Goal: Task Accomplishment & Management: Manage account settings

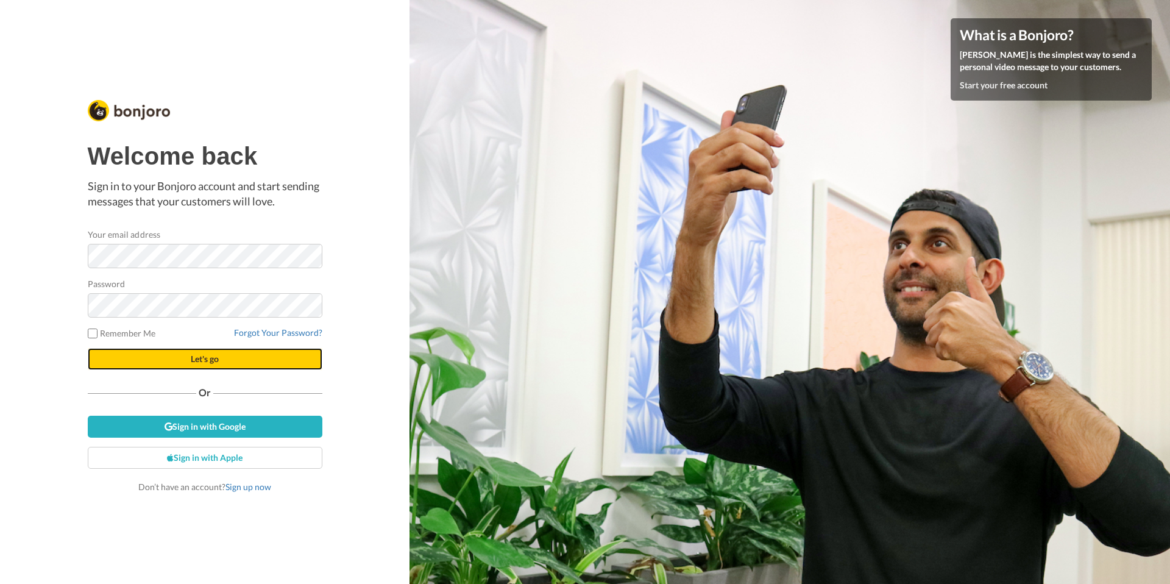
click at [231, 362] on button "Let's go" at bounding box center [205, 359] width 235 height 22
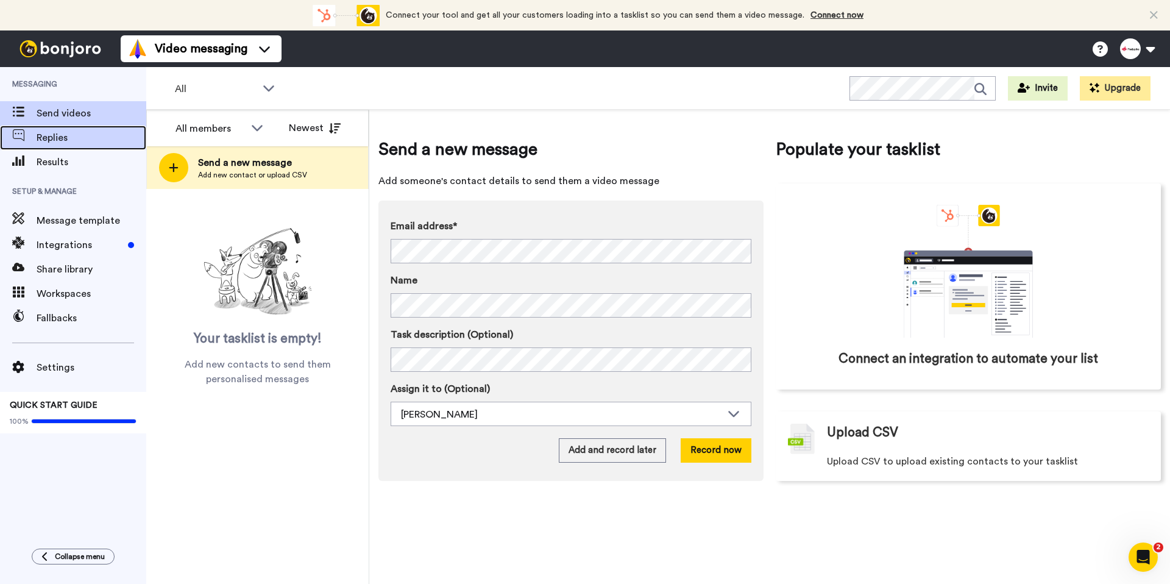
click at [51, 140] on span "Replies" at bounding box center [92, 137] width 110 height 15
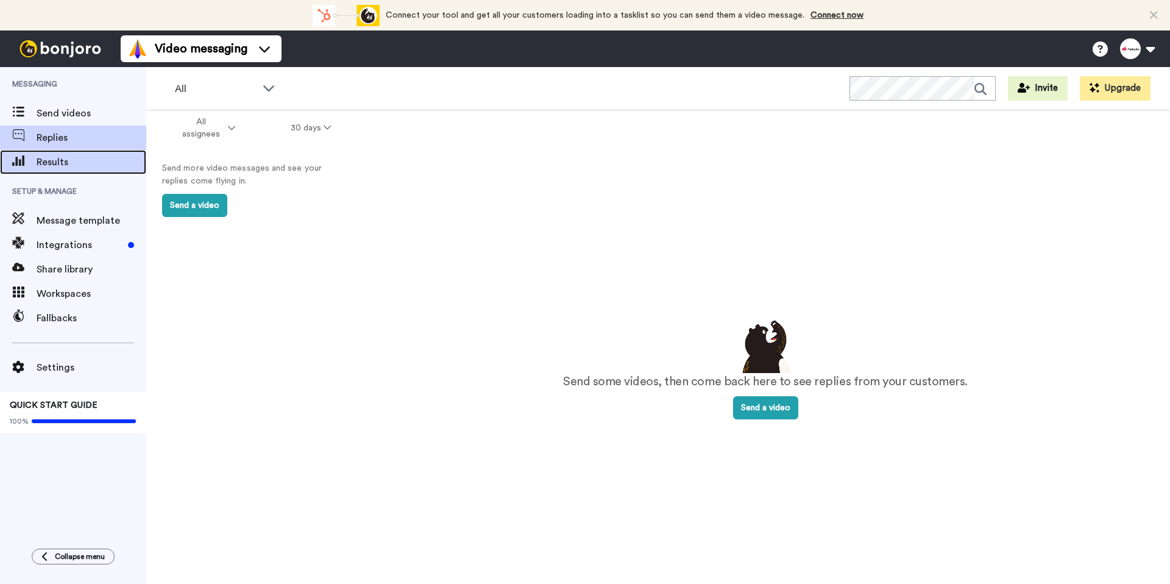
click at [74, 164] on span "Results" at bounding box center [92, 162] width 110 height 15
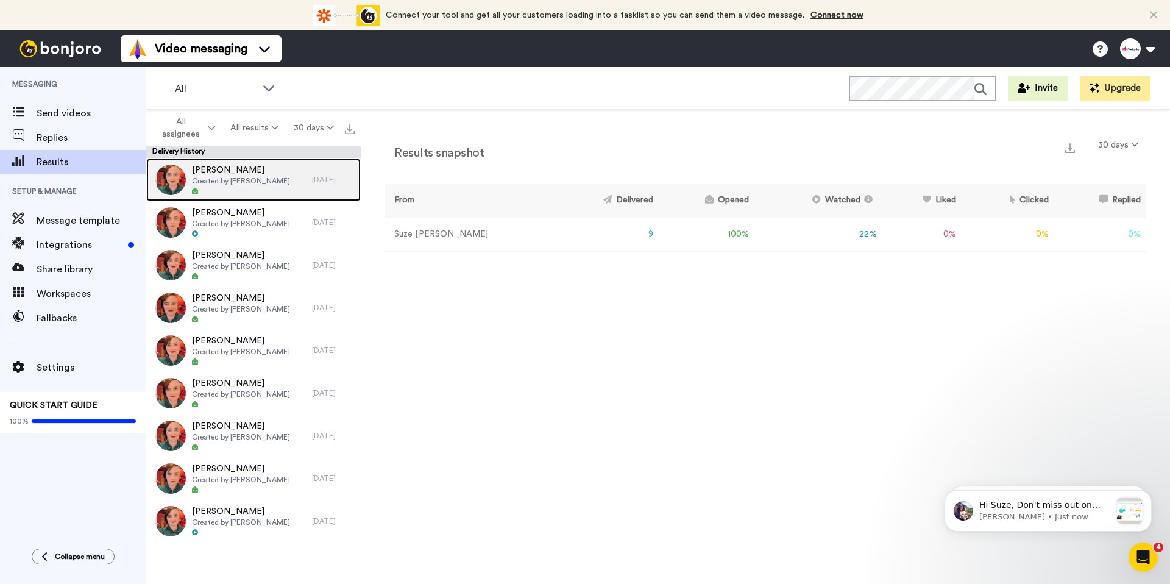
click at [222, 177] on span "Created by Suze Cooper" at bounding box center [241, 181] width 98 height 10
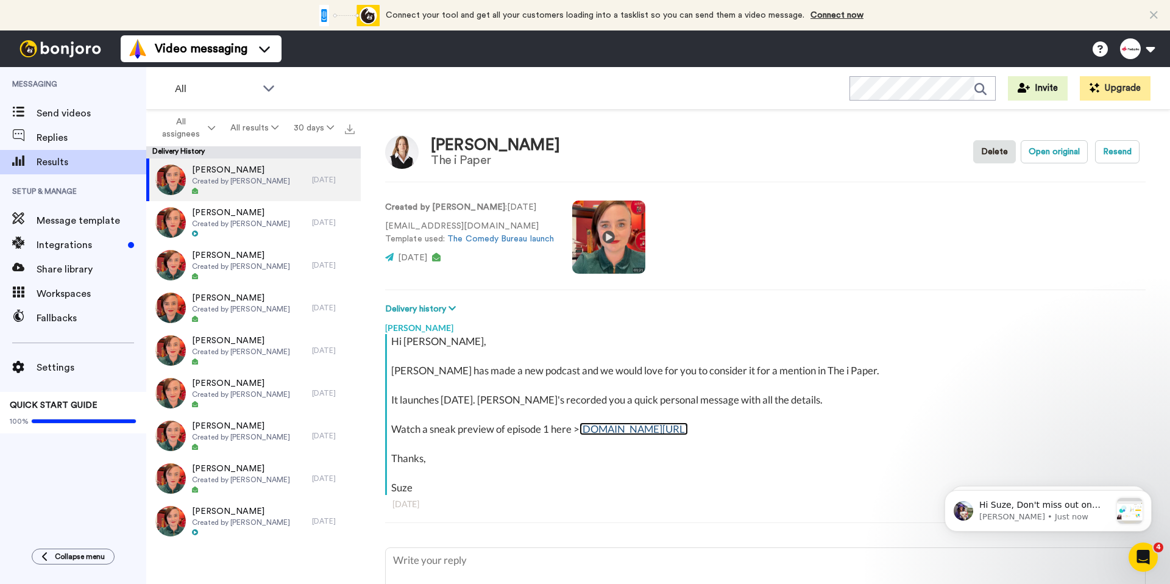
click at [634, 428] on link "bit.ly/41CsUf6" at bounding box center [634, 428] width 108 height 13
click at [611, 425] on link "bit.ly/41CsUf6" at bounding box center [634, 428] width 108 height 13
type textarea "x"
click at [43, 146] on div "Replies" at bounding box center [73, 138] width 146 height 24
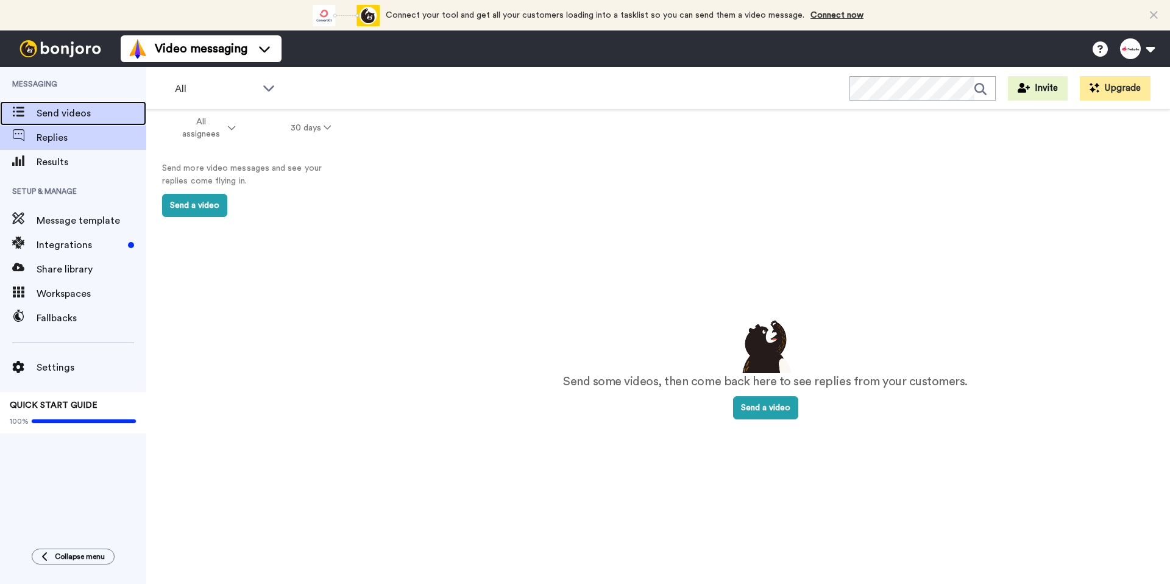
click at [74, 112] on span "Send videos" at bounding box center [92, 113] width 110 height 15
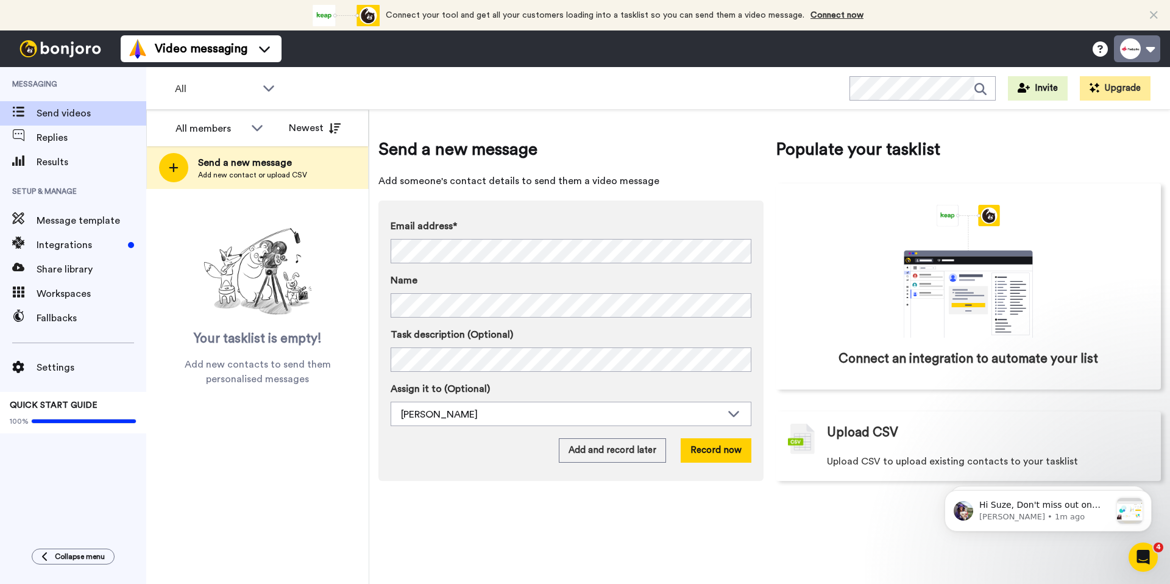
click at [1139, 40] on button at bounding box center [1137, 48] width 46 height 27
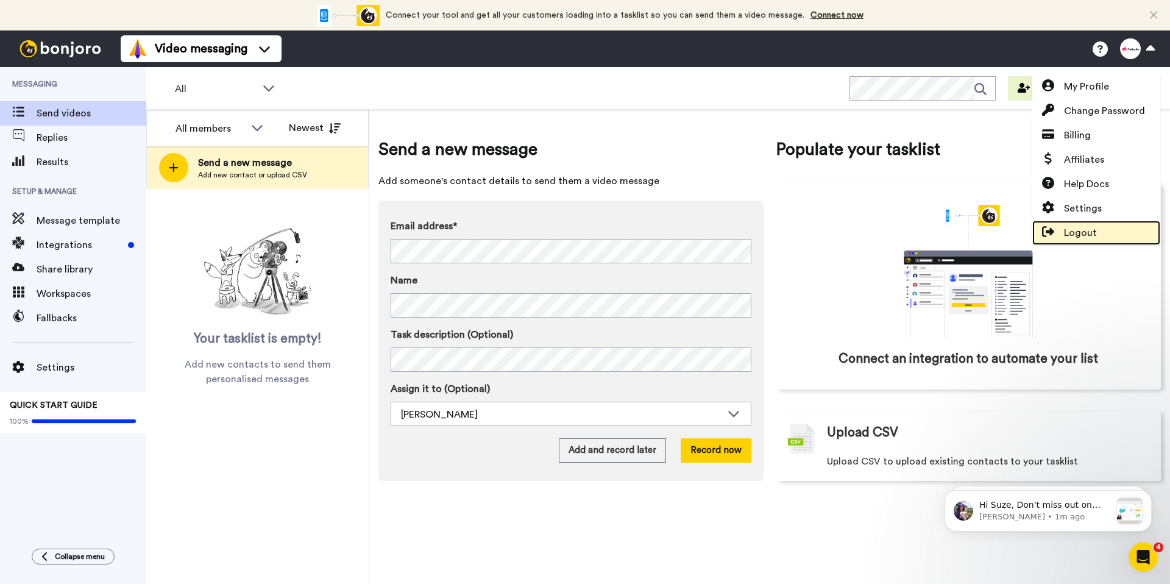
click at [1076, 236] on span "Logout" at bounding box center [1080, 233] width 33 height 15
